Goal: Check status

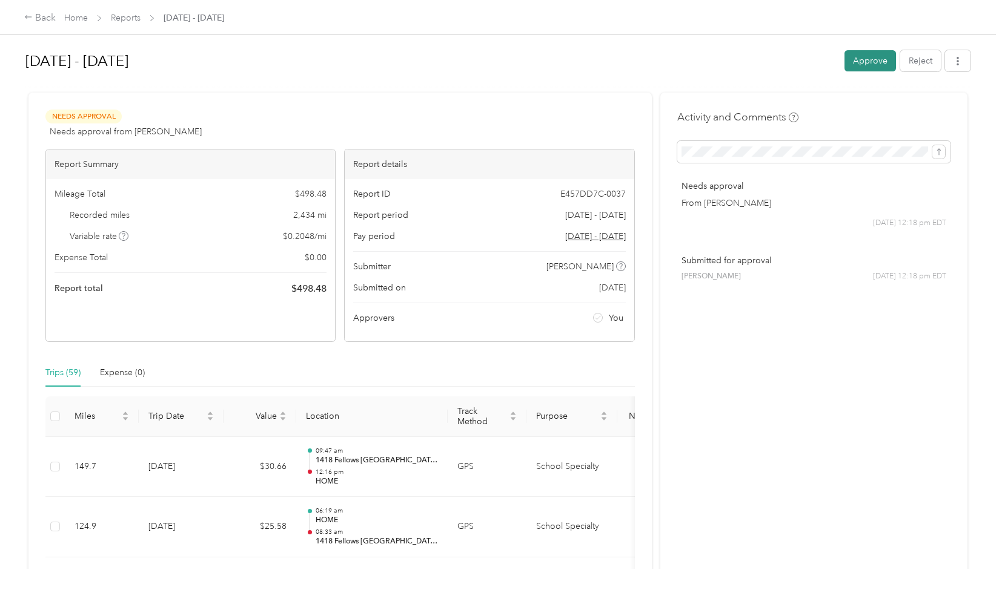
click at [858, 60] on button "Approve" at bounding box center [869, 60] width 51 height 21
